Goal: Task Accomplishment & Management: Manage account settings

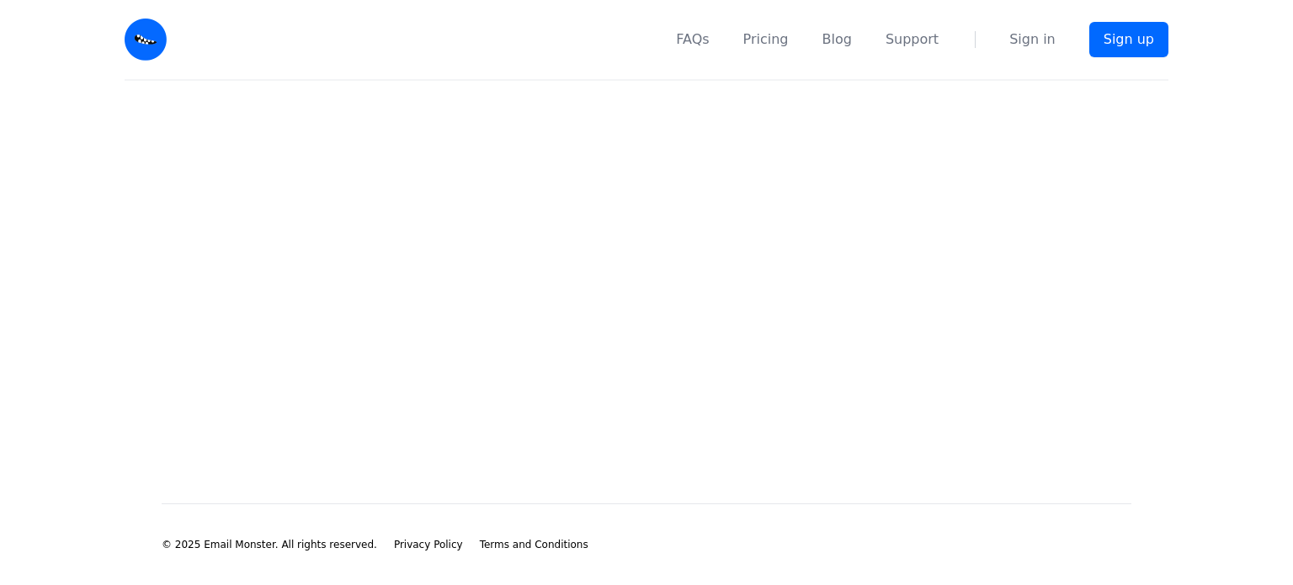
click at [1033, 46] on link "Sign in" at bounding box center [1032, 39] width 46 height 20
click at [1042, 46] on link "Sign in" at bounding box center [1032, 39] width 46 height 20
click at [148, 32] on img at bounding box center [146, 40] width 42 height 42
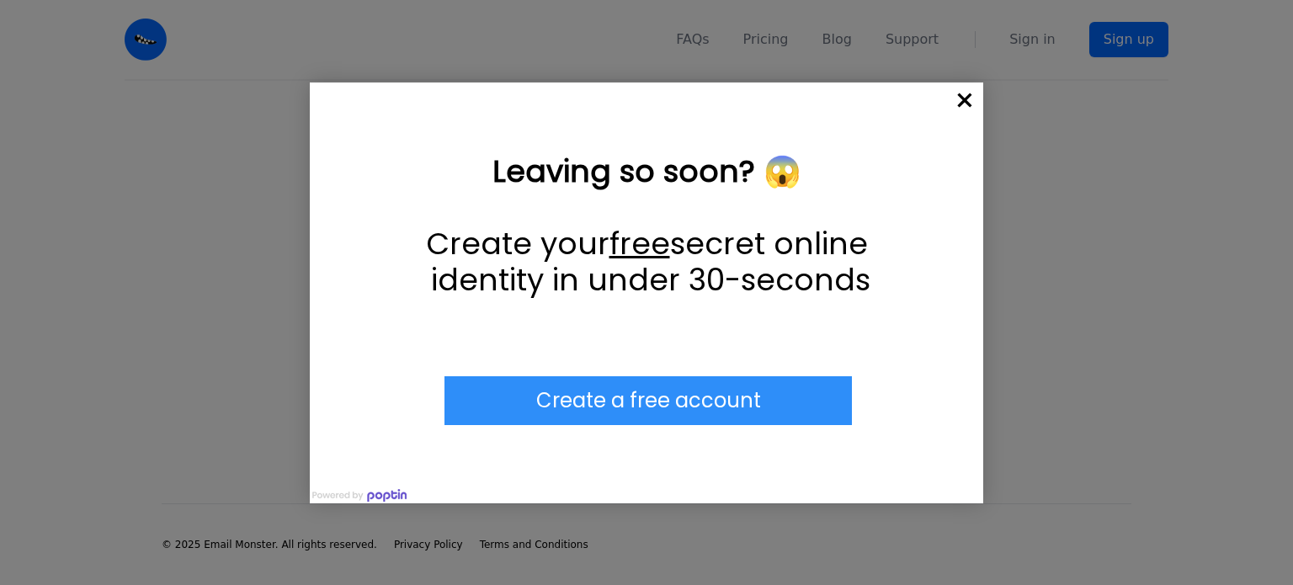
click at [965, 87] on span "×" at bounding box center [964, 101] width 37 height 37
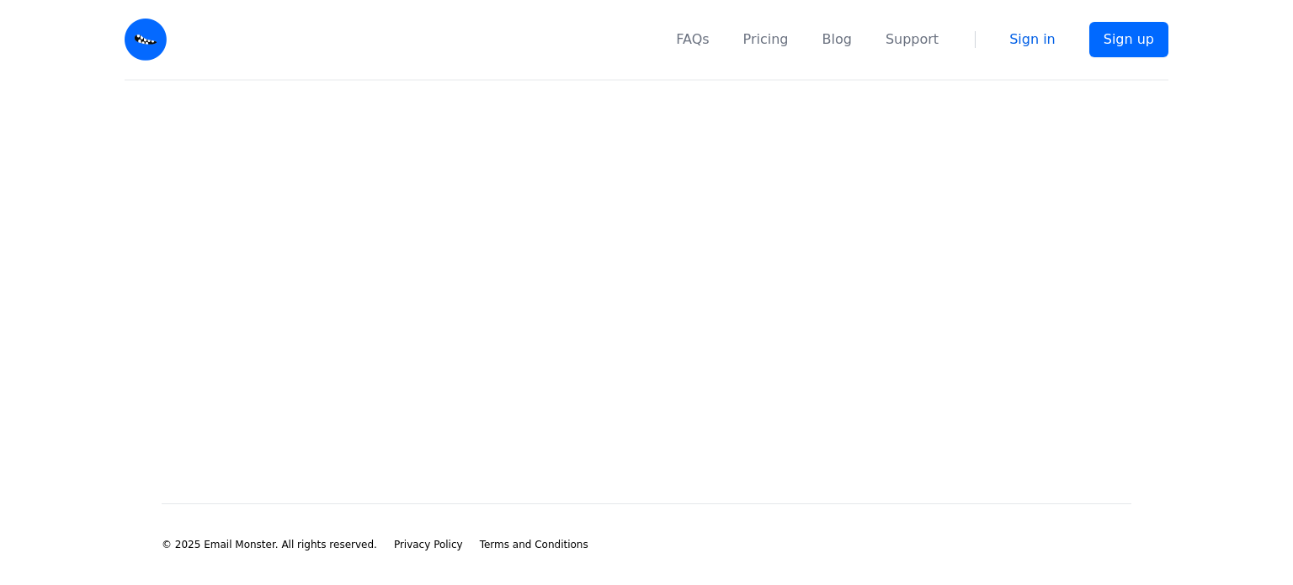
click at [1038, 40] on link "Sign in" at bounding box center [1032, 39] width 46 height 20
drag, startPoint x: 0, startPoint y: 0, endPoint x: 1041, endPoint y: 37, distance: 1041.2
click at [1041, 37] on link "Sign in" at bounding box center [1032, 39] width 46 height 20
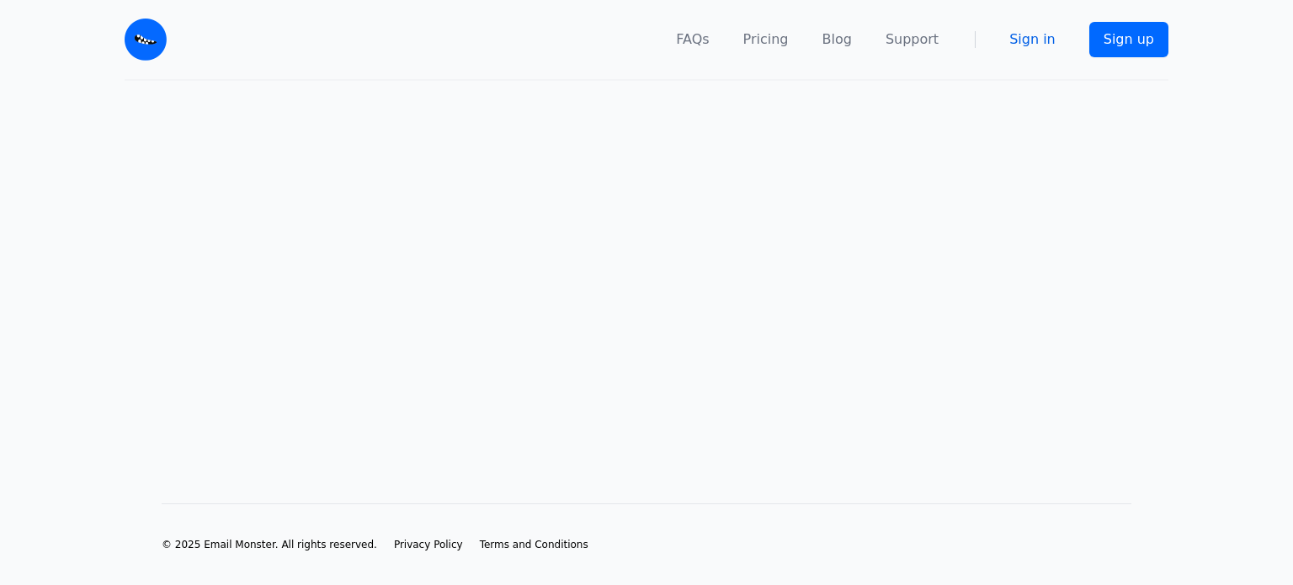
click at [1039, 41] on link "Sign in" at bounding box center [1032, 39] width 46 height 20
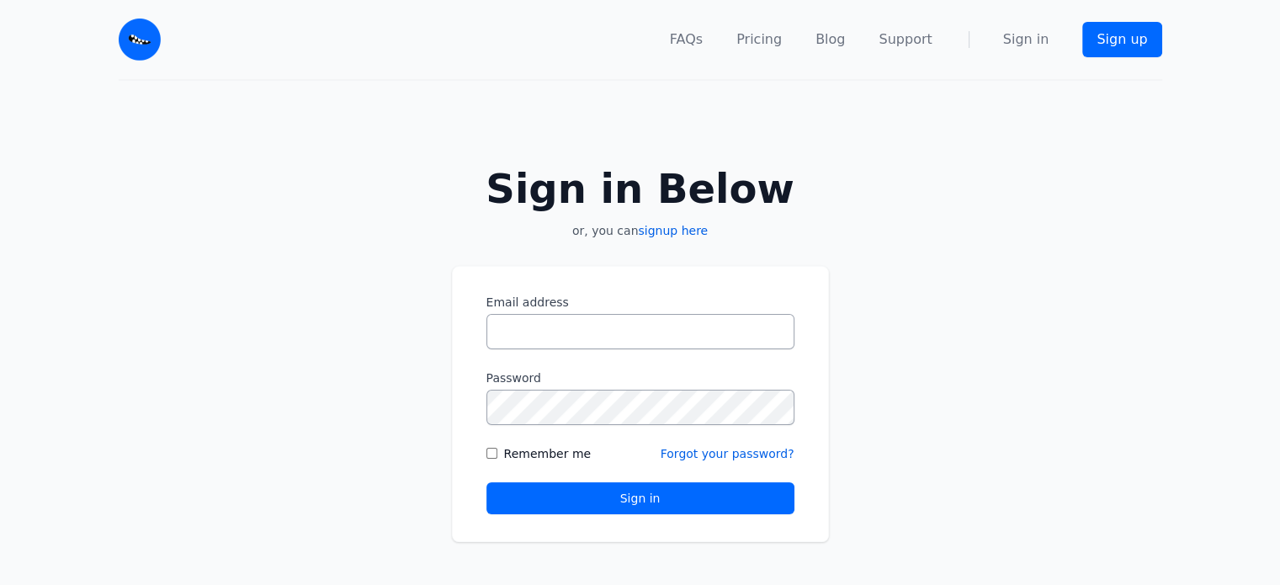
type input "**********"
click at [623, 494] on button "Sign in" at bounding box center [641, 498] width 308 height 32
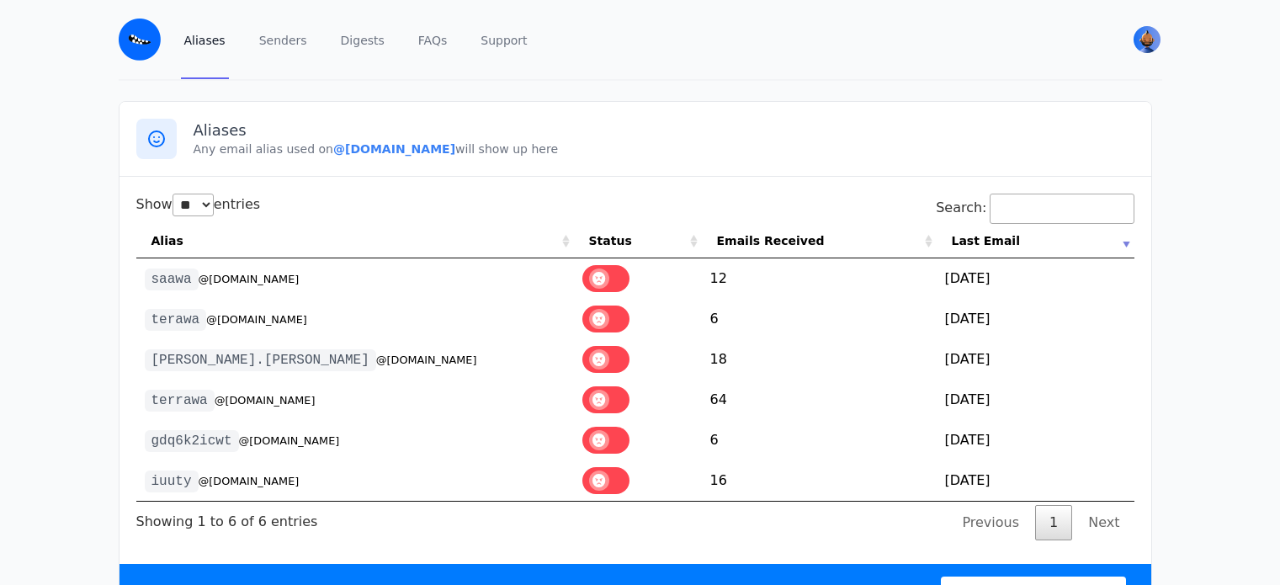
select select "**"
